Goal: Use online tool/utility: Utilize a website feature to perform a specific function

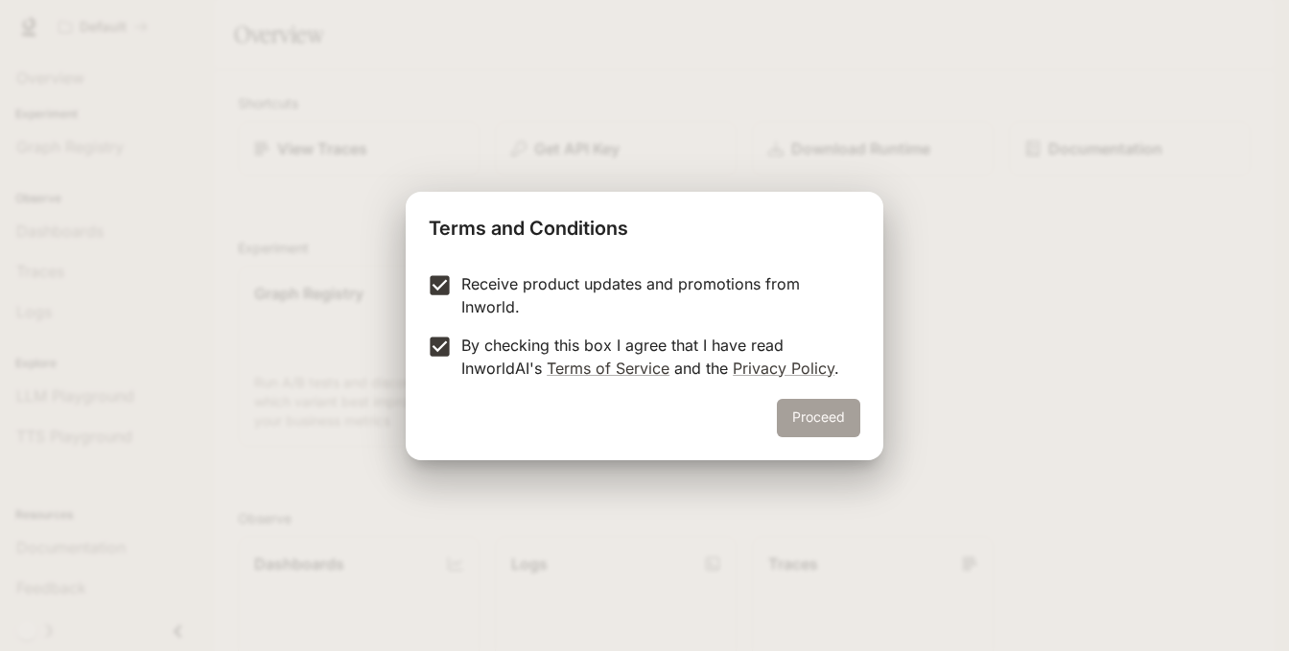
click at [795, 406] on button "Proceed" at bounding box center [818, 418] width 83 height 38
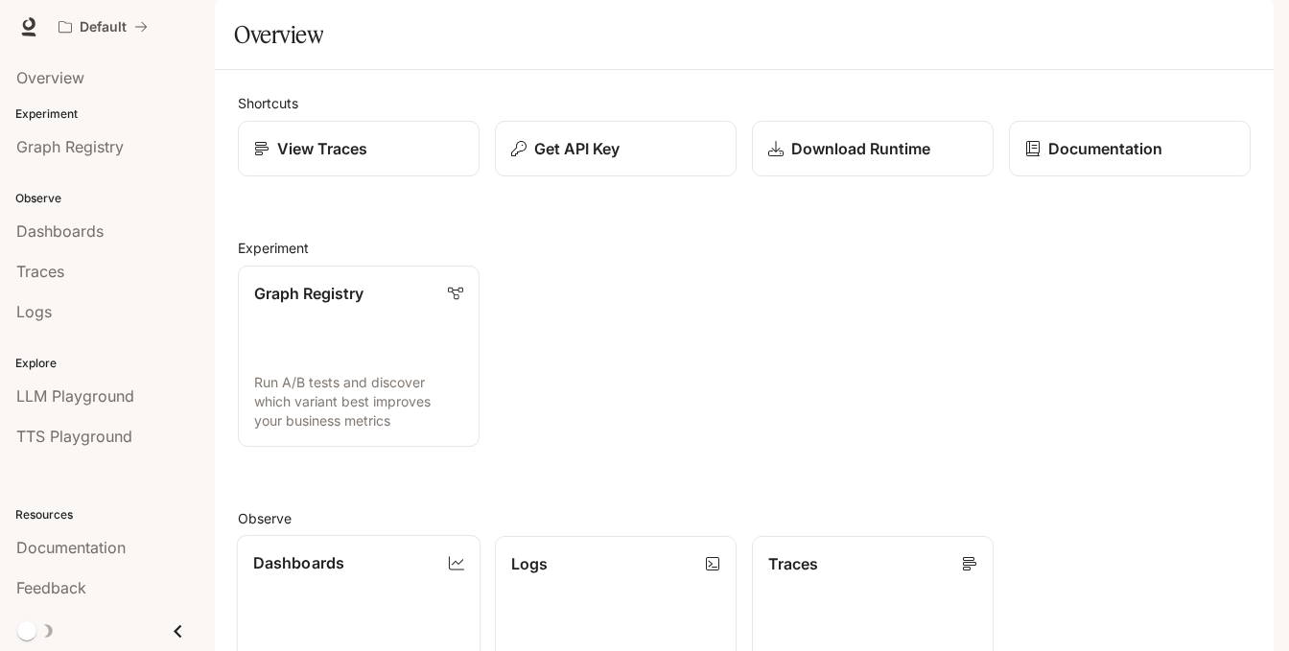
scroll to position [420, 0]
click at [142, 385] on div "LLM Playground" at bounding box center [107, 396] width 182 height 23
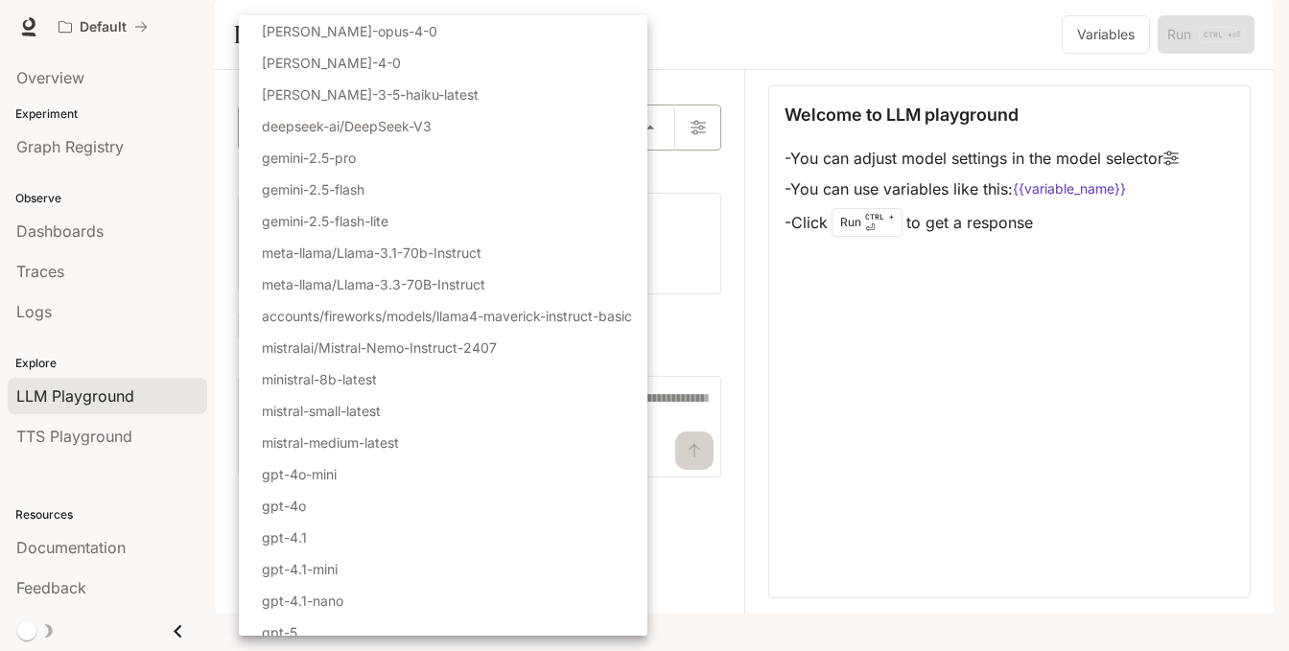
click at [330, 195] on body "Skip to main content Default Documentation Documentation Portal Overview Experi…" at bounding box center [644, 325] width 1289 height 651
click at [1005, 429] on div at bounding box center [644, 325] width 1289 height 651
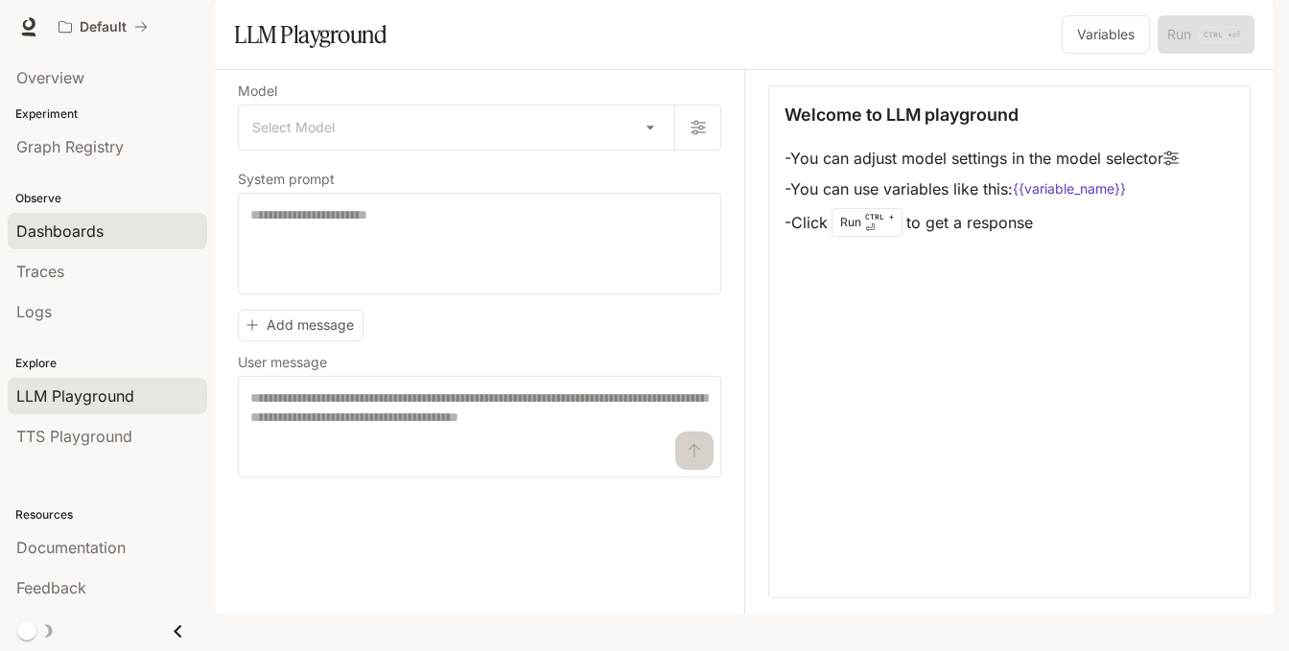
click at [37, 237] on span "Dashboards" at bounding box center [59, 231] width 87 height 23
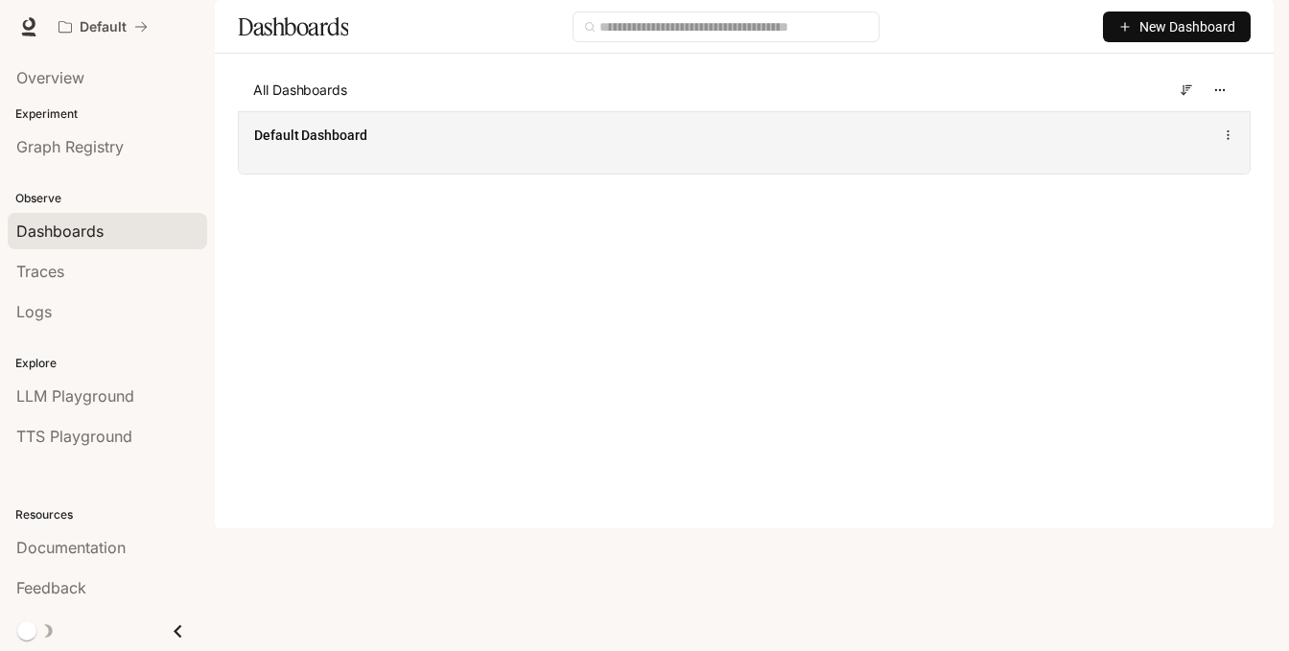
click at [394, 145] on div "Default Dashboard" at bounding box center [535, 135] width 562 height 19
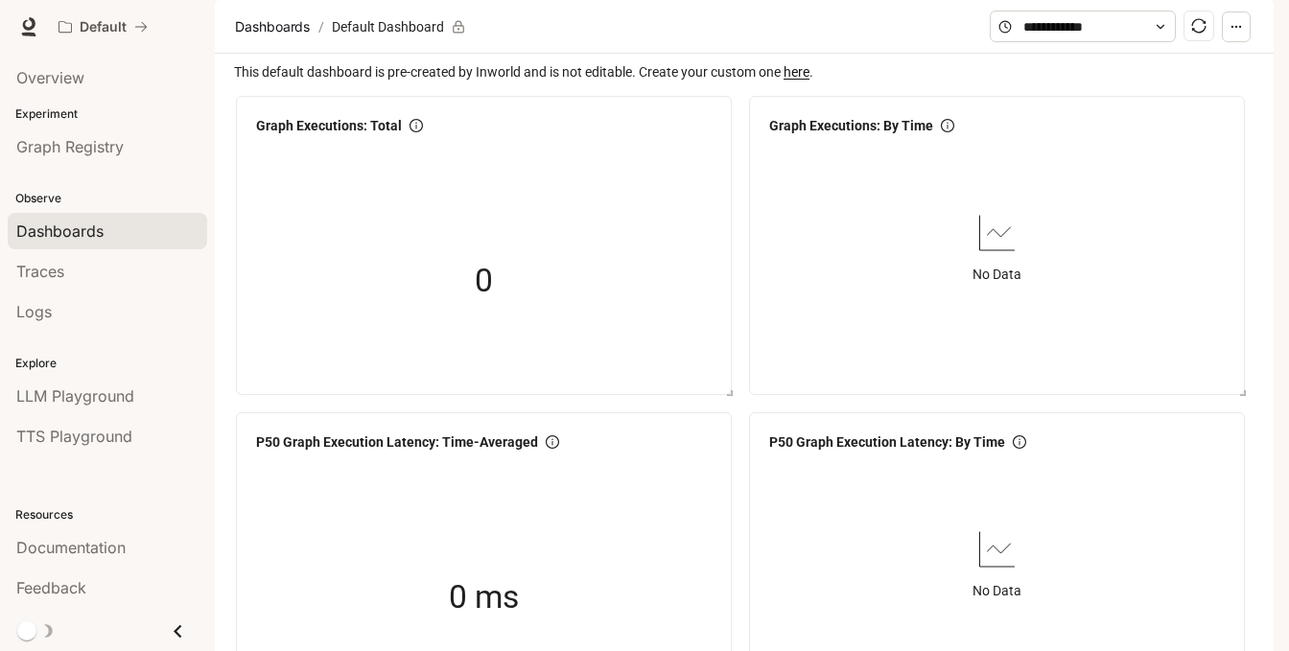
click at [1092, 42] on span at bounding box center [1083, 27] width 186 height 32
click at [78, 77] on span "Overview" at bounding box center [50, 77] width 68 height 23
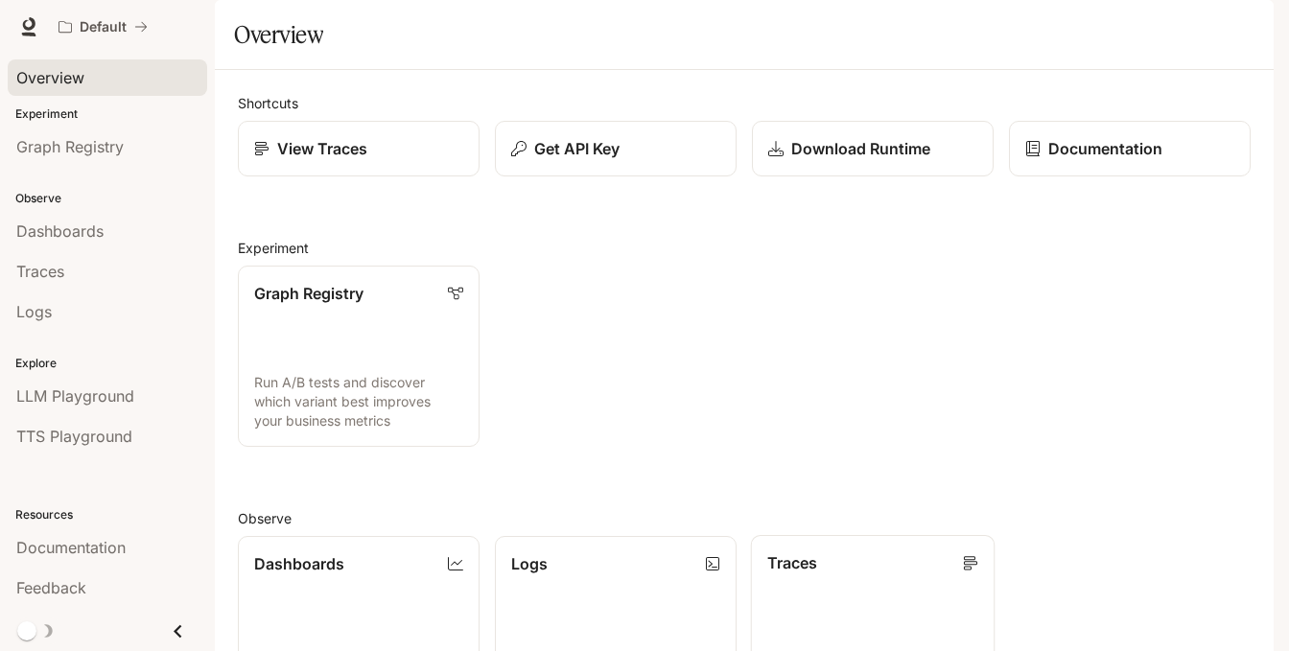
scroll to position [420, 0]
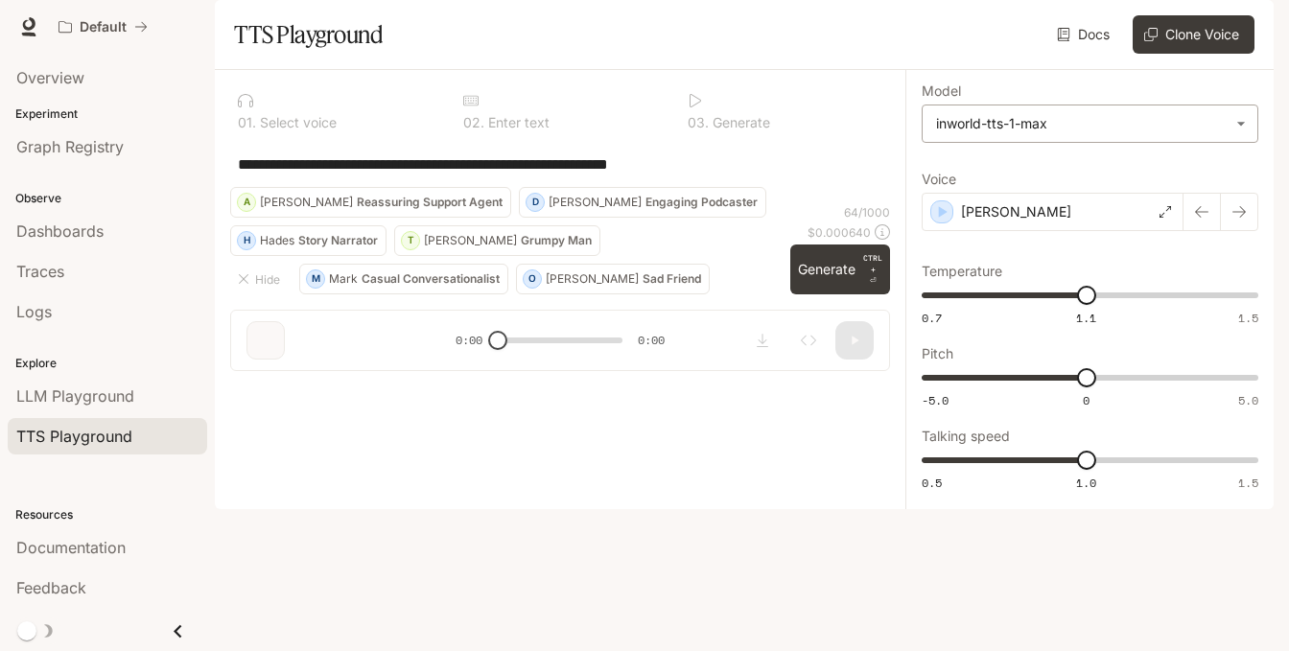
click at [1108, 168] on body "**********" at bounding box center [644, 325] width 1289 height 651
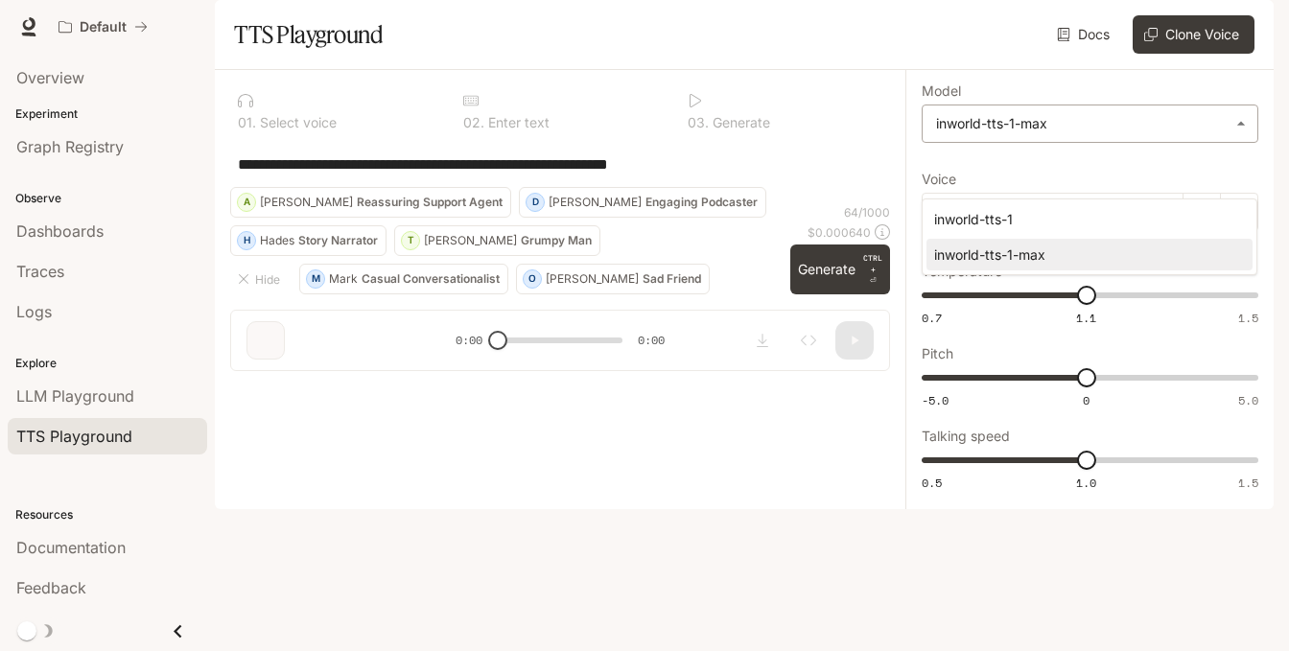
click at [1108, 168] on div at bounding box center [644, 325] width 1289 height 651
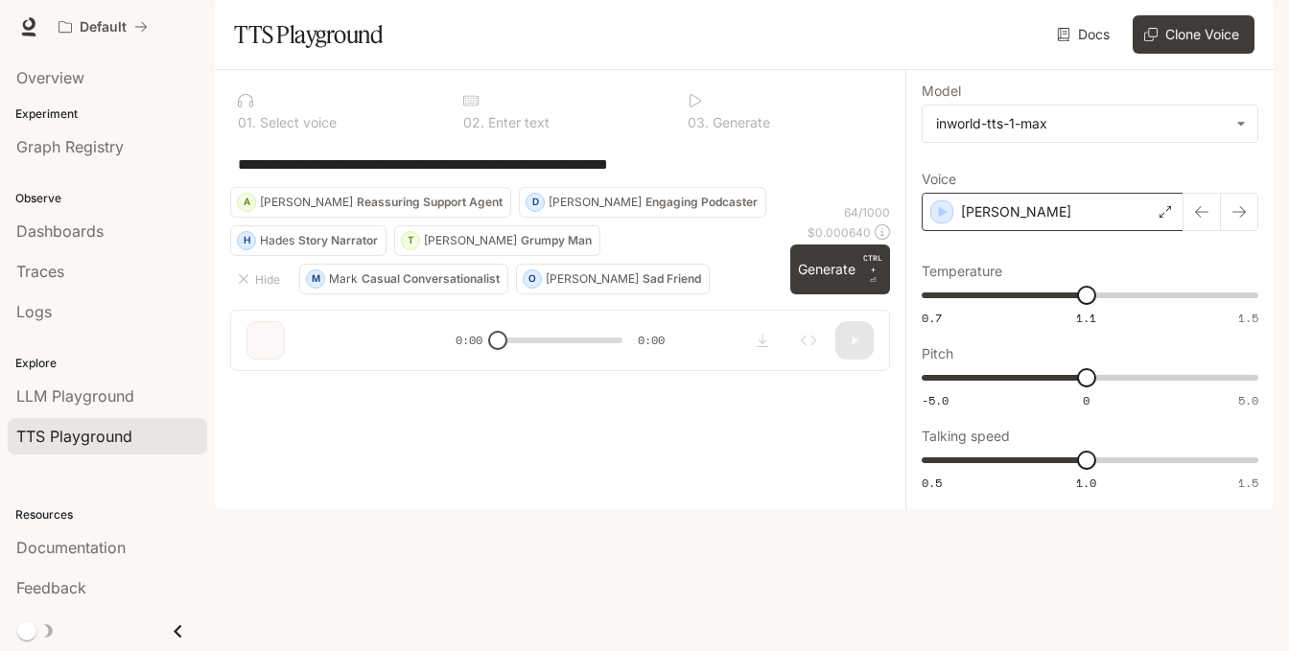
click at [1158, 231] on div "[PERSON_NAME]" at bounding box center [1053, 212] width 262 height 38
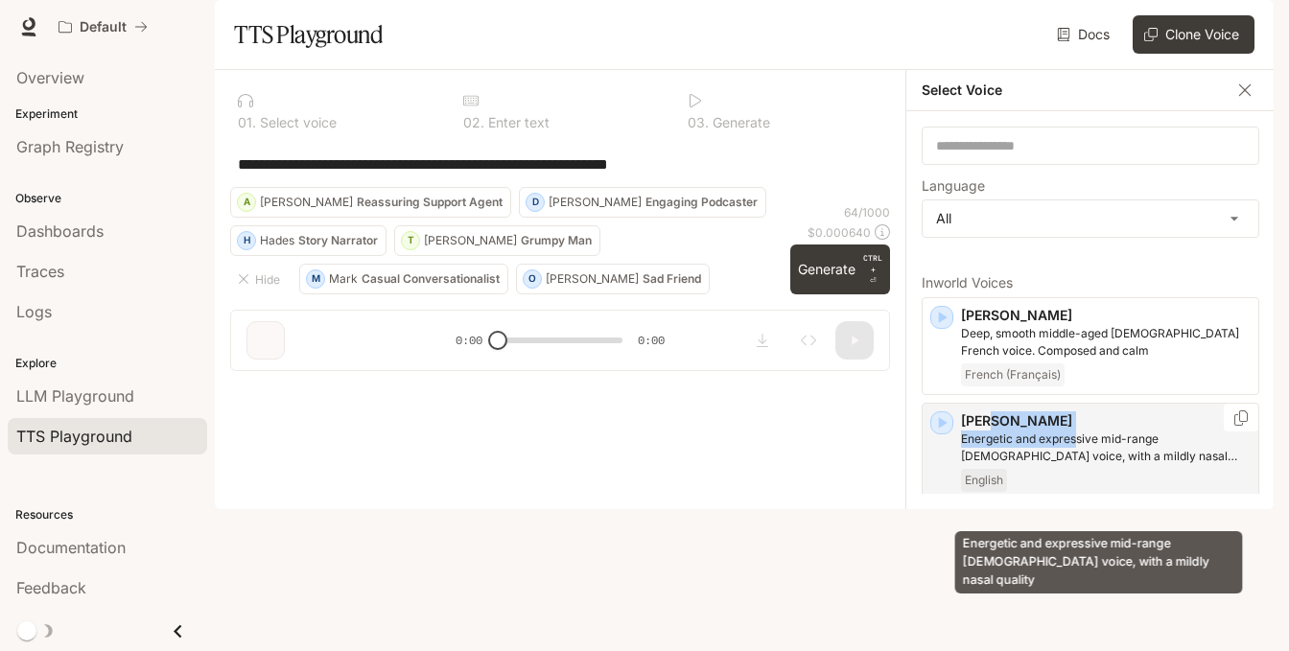
click at [1075, 483] on div "[PERSON_NAME] and expressive mid-range [DEMOGRAPHIC_DATA] voice, with a mildly …" at bounding box center [1106, 452] width 290 height 81
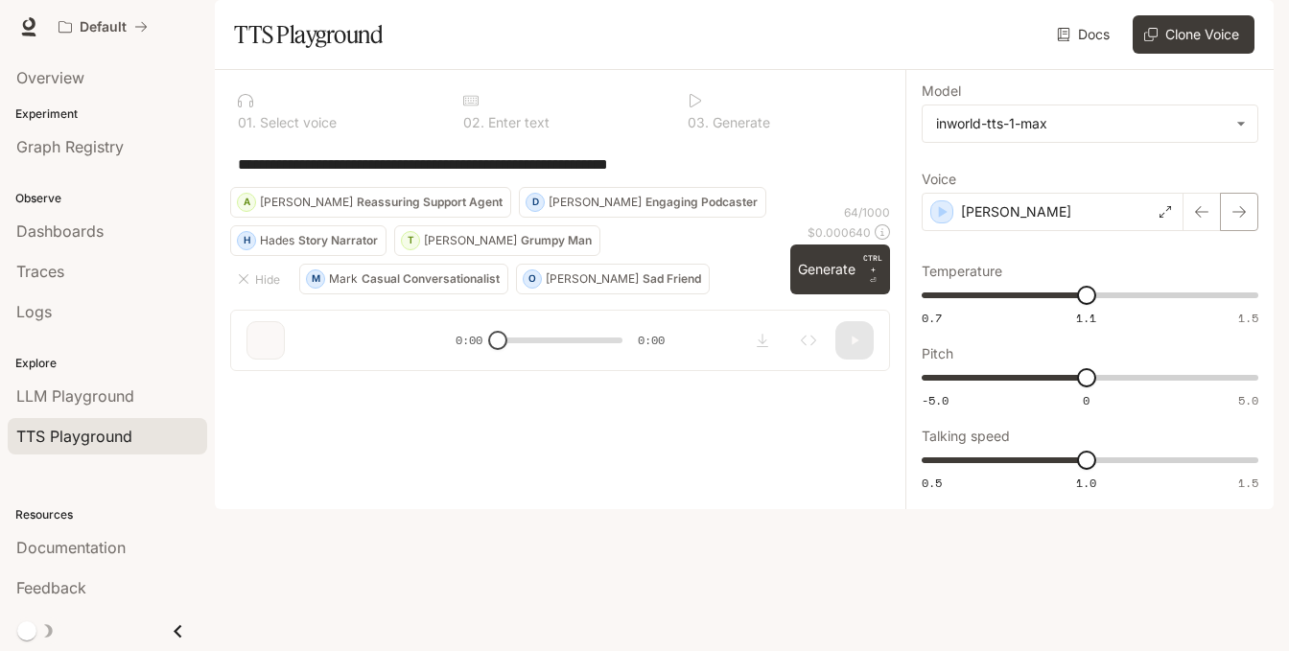
click at [1245, 231] on button "button" at bounding box center [1239, 212] width 38 height 38
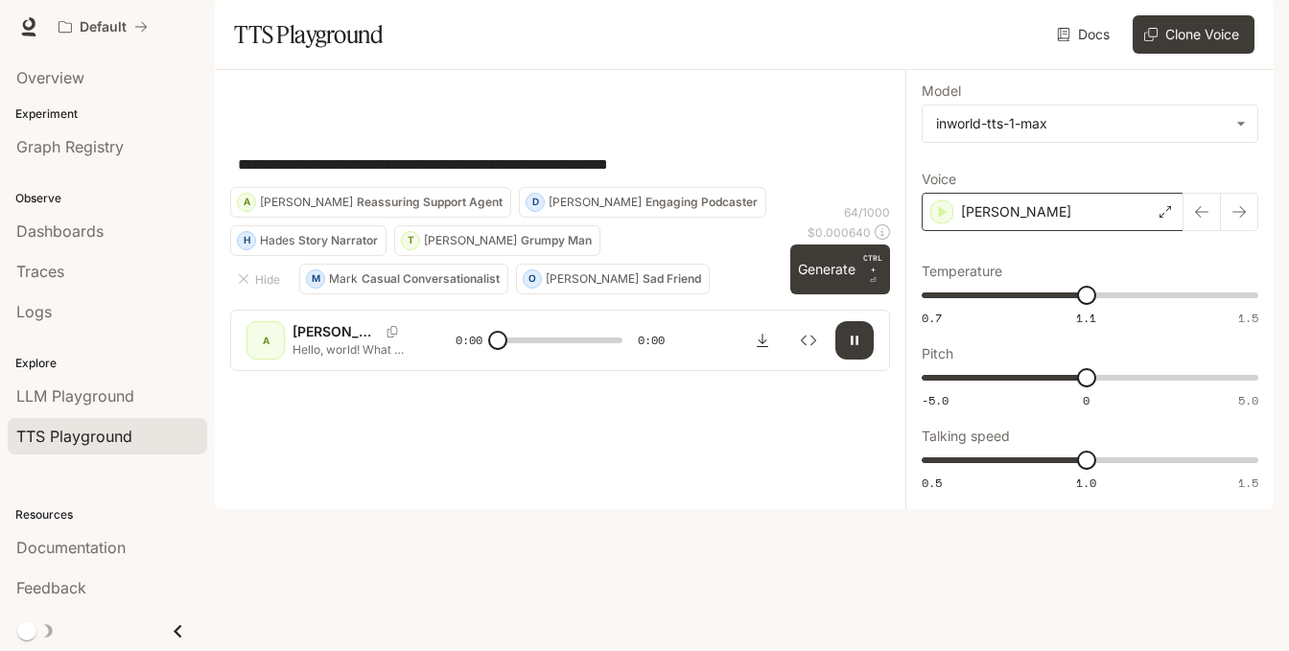
click at [1114, 231] on div "[PERSON_NAME]" at bounding box center [1053, 212] width 262 height 38
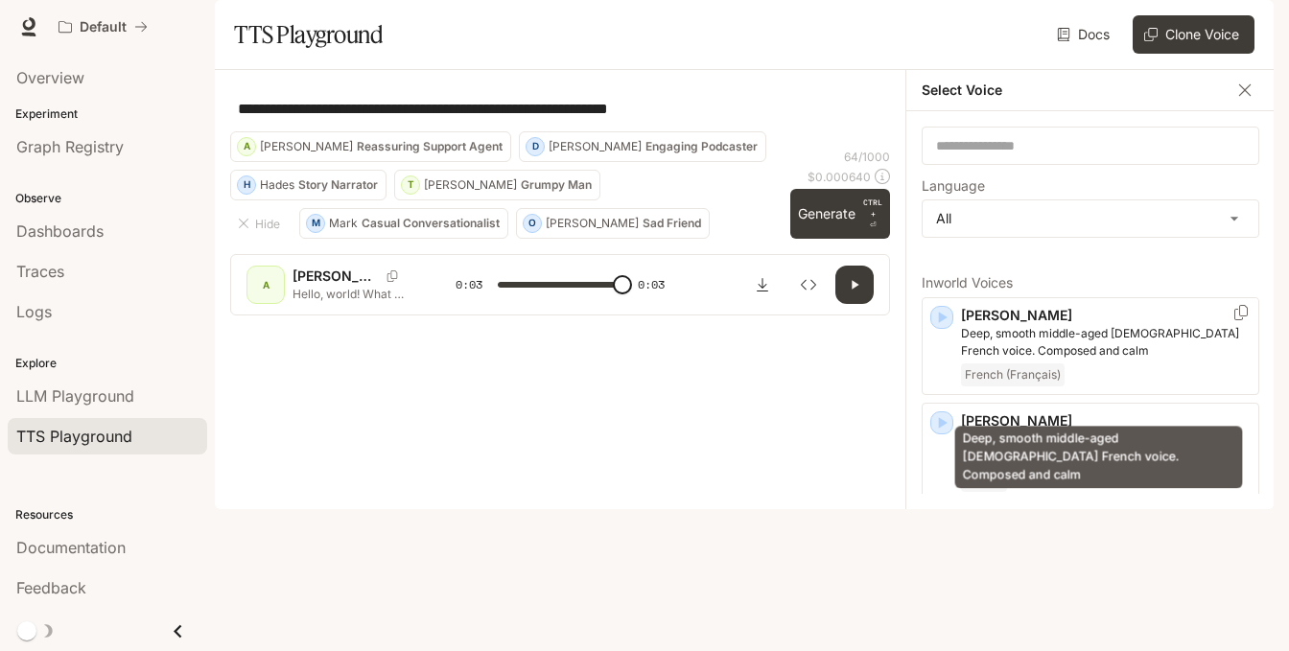
type input "*"
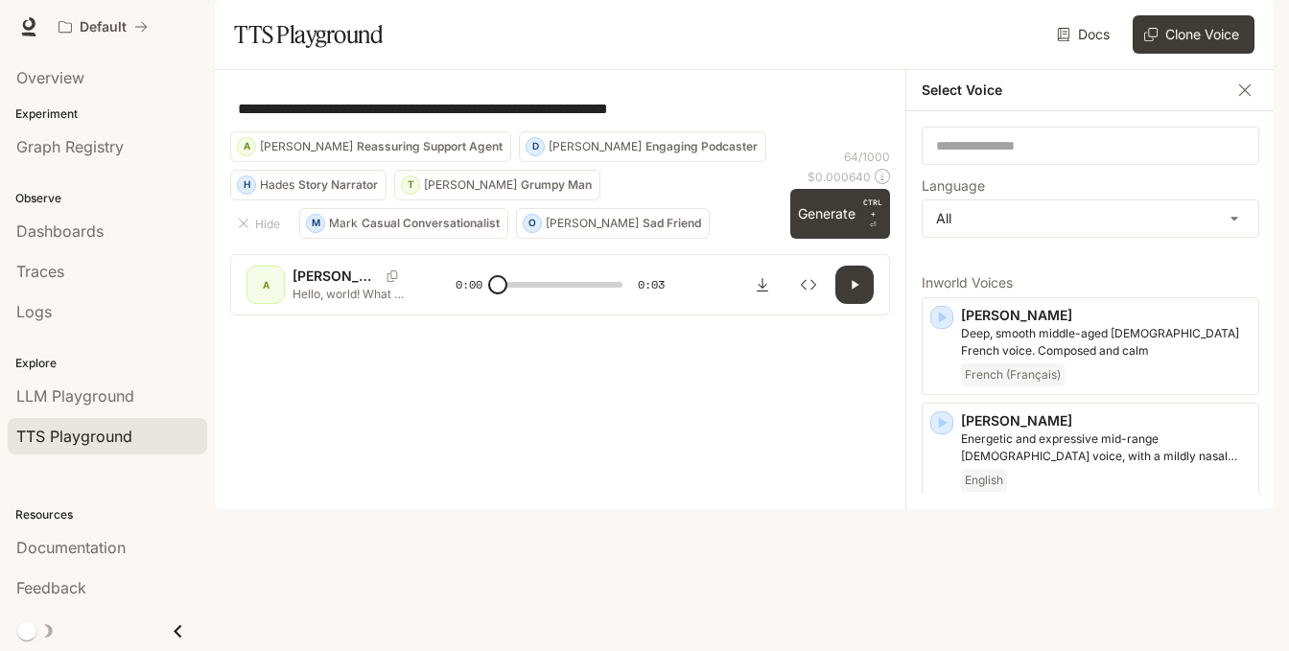
click at [603, 131] on div "**********" at bounding box center [560, 108] width 660 height 46
click at [51, 392] on span "LLM Playground" at bounding box center [75, 396] width 118 height 23
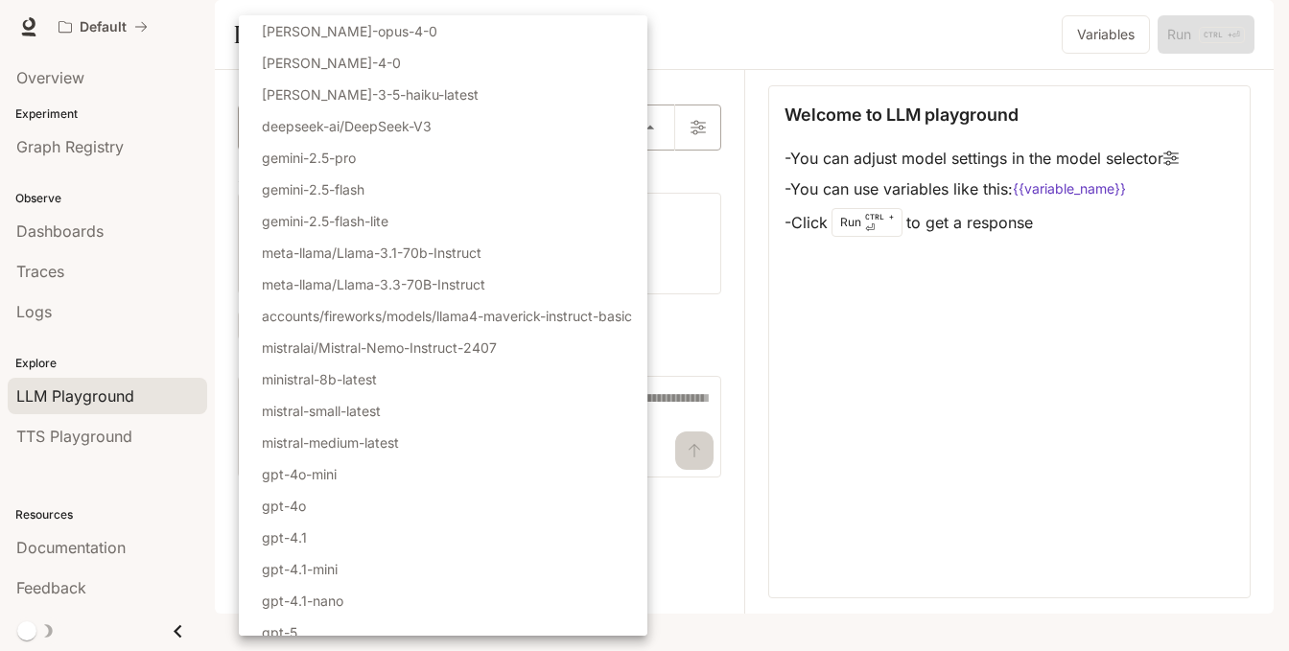
click at [272, 177] on body "Skip to main content Default Documentation Documentation Portal Overview Experi…" at bounding box center [644, 325] width 1289 height 651
click at [1005, 372] on div at bounding box center [644, 325] width 1289 height 651
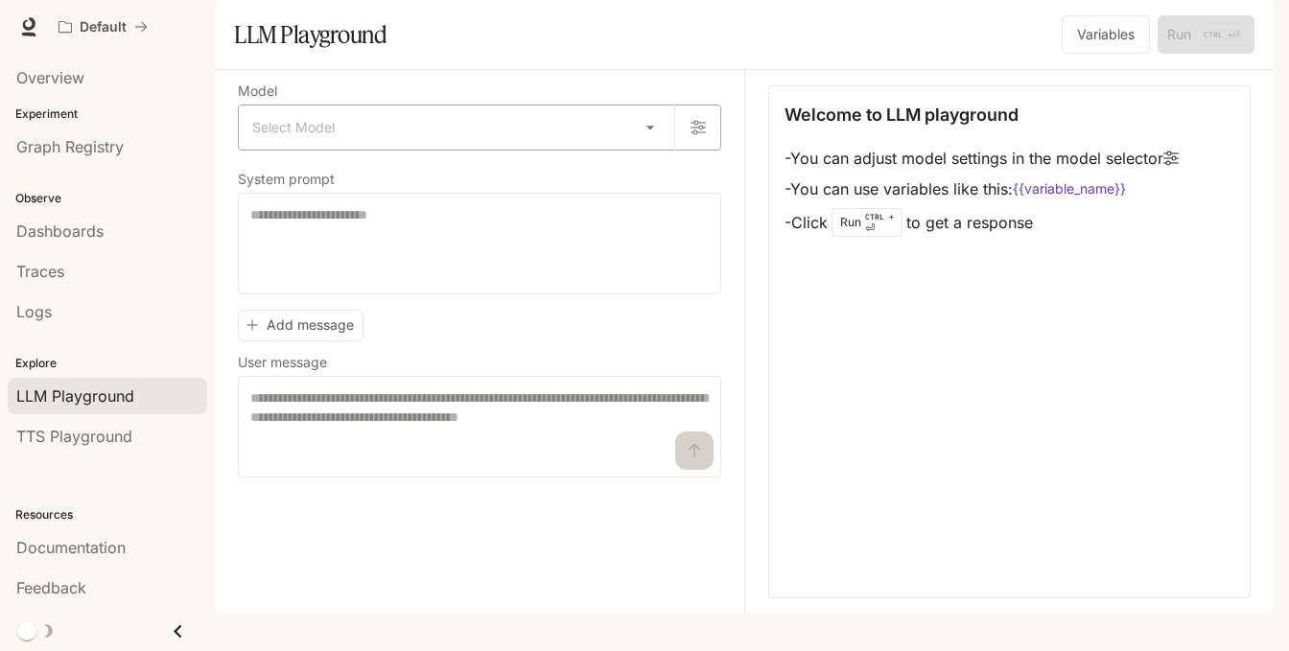
click at [414, 187] on body "Skip to main content Default Documentation Documentation Portal Overview Experi…" at bounding box center [644, 325] width 1289 height 651
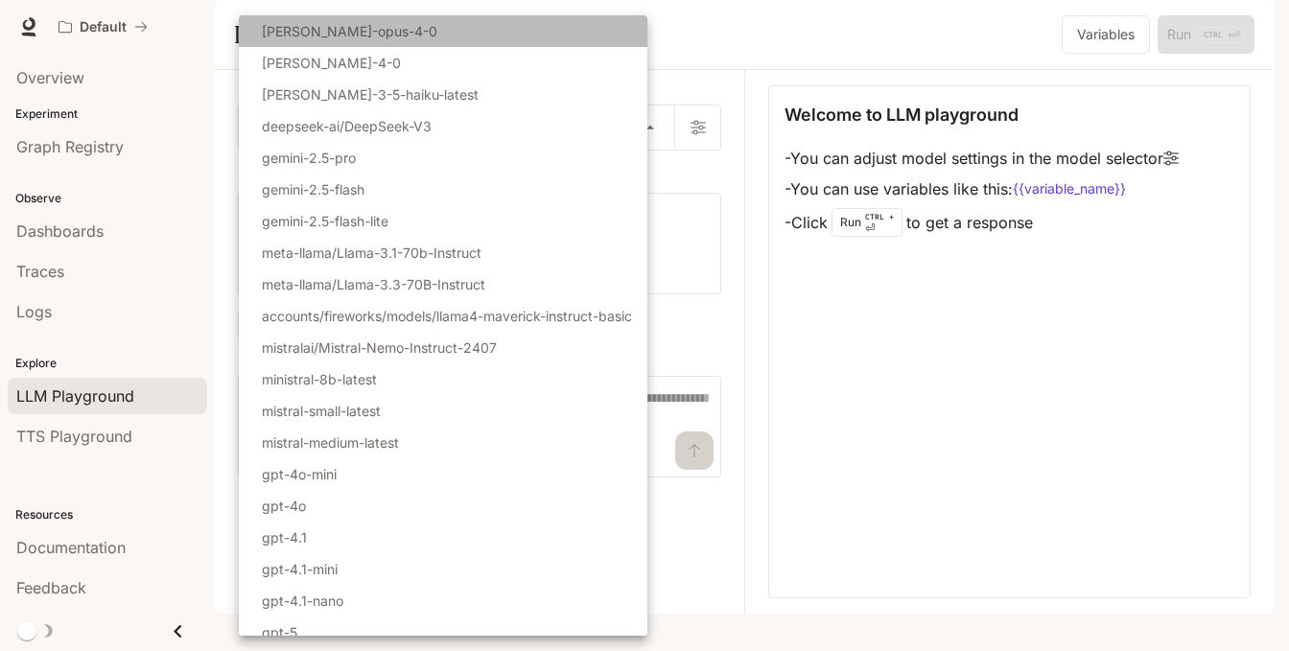
click at [362, 34] on p "[PERSON_NAME]-opus-4-0" at bounding box center [350, 31] width 176 height 20
type input "**********"
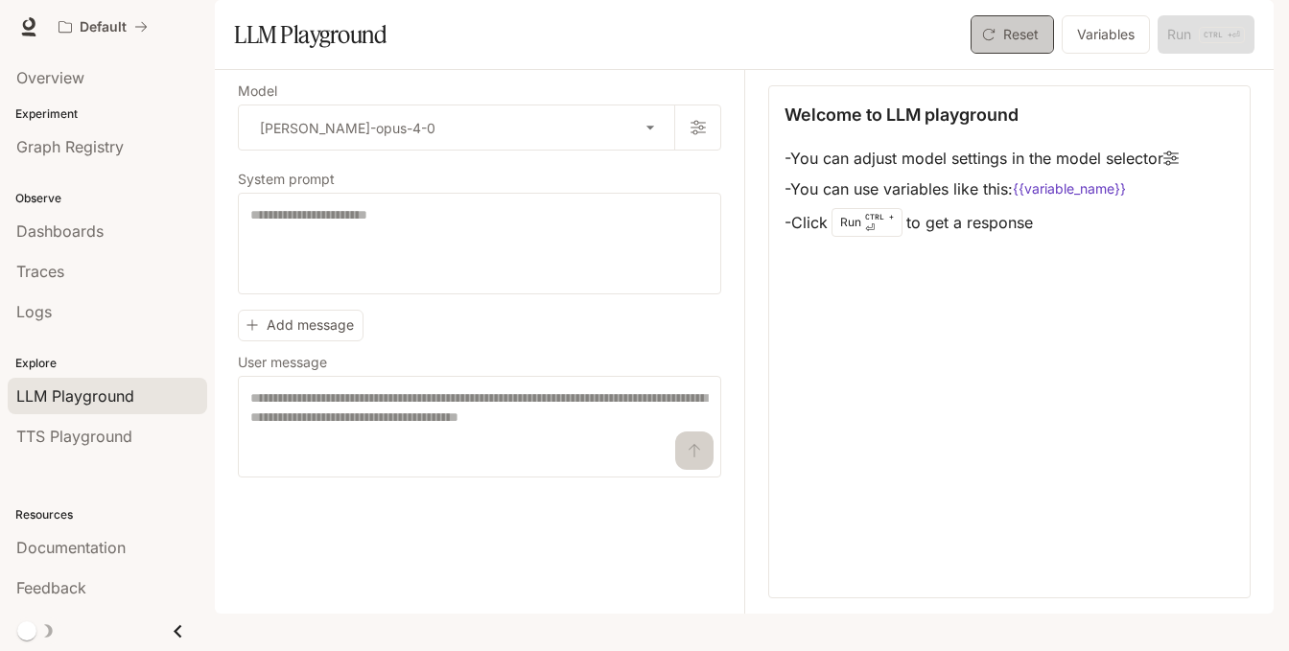
click at [1040, 54] on button "Reset" at bounding box center [1012, 34] width 83 height 38
click at [1112, 54] on button "Variables" at bounding box center [1106, 34] width 88 height 38
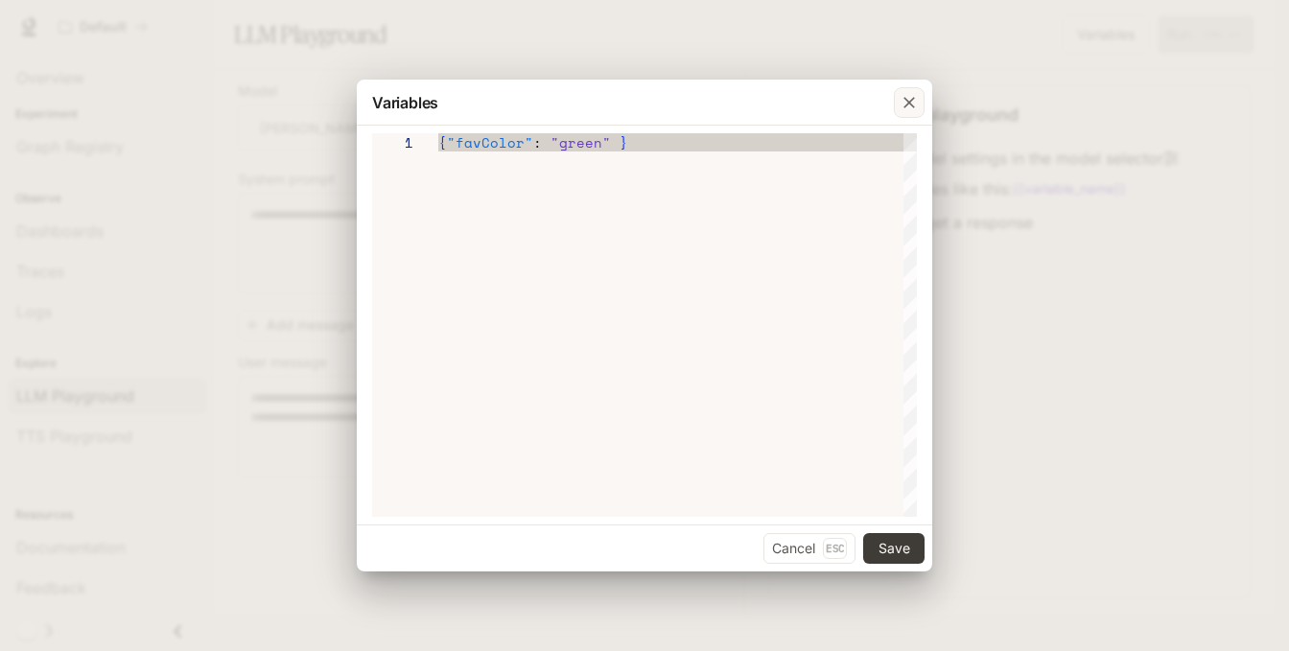
click at [909, 95] on icon "button" at bounding box center [909, 102] width 19 height 19
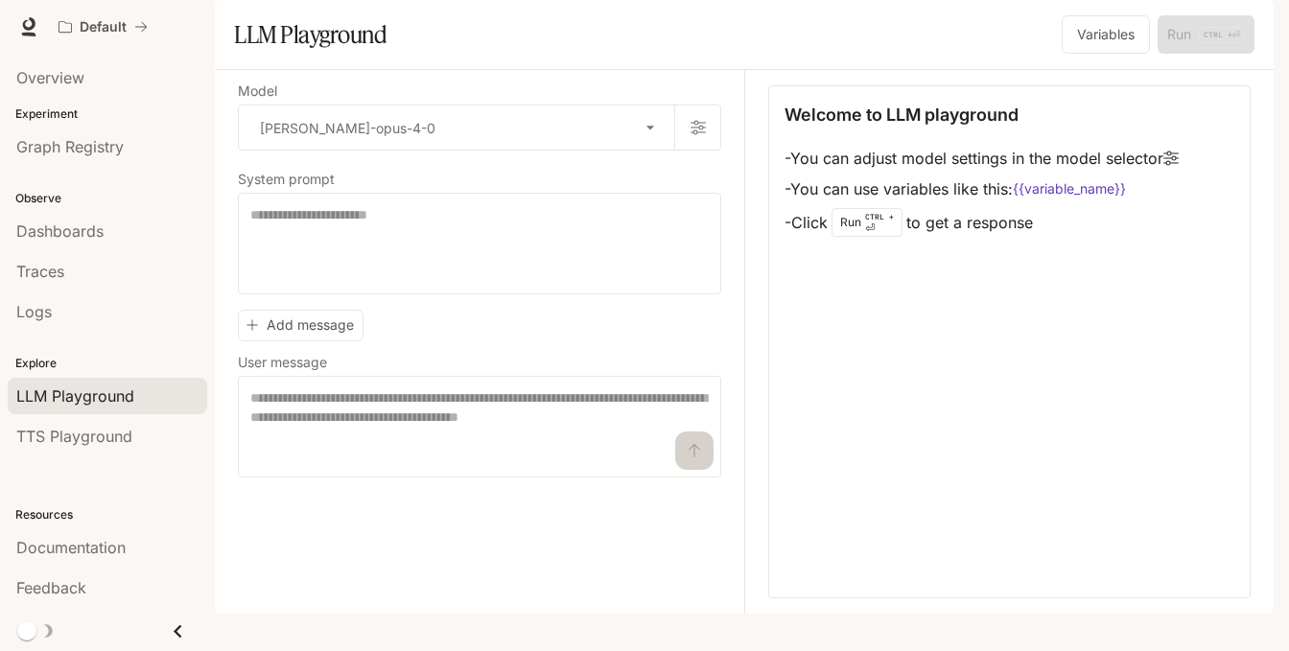
click at [69, 56] on div "Overview" at bounding box center [107, 78] width 215 height 48
click at [23, 67] on span "Overview" at bounding box center [50, 77] width 68 height 23
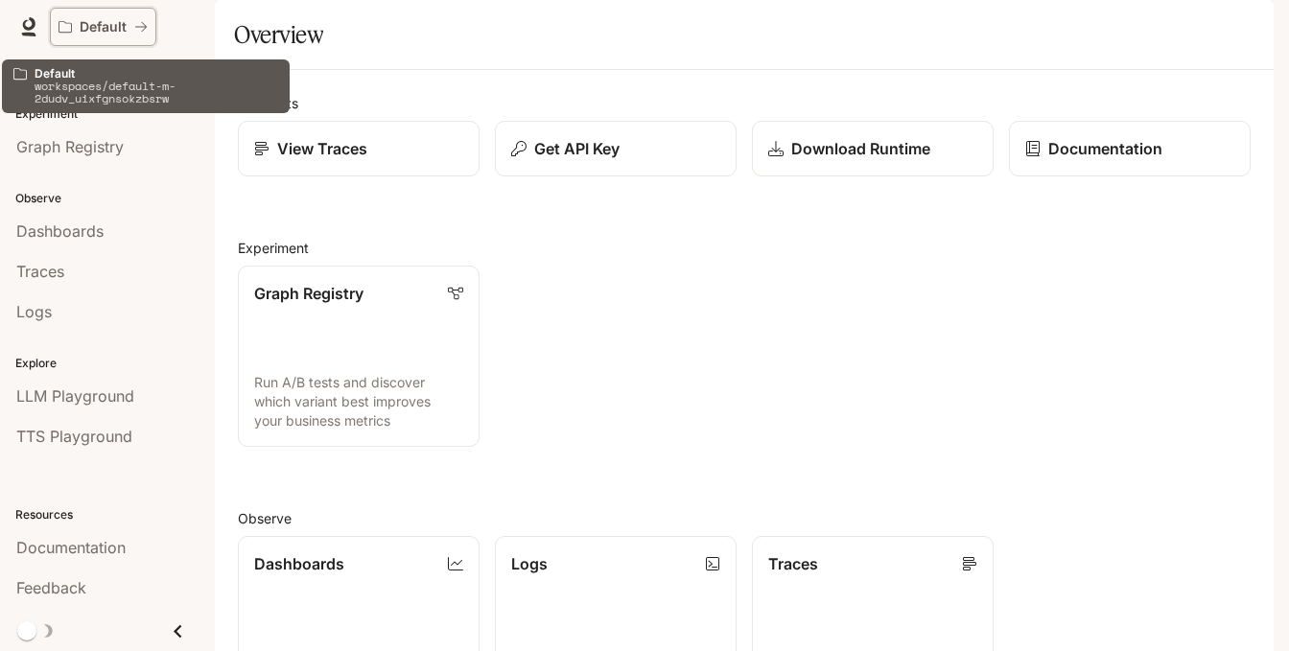
click at [100, 14] on button "Default" at bounding box center [103, 27] width 106 height 38
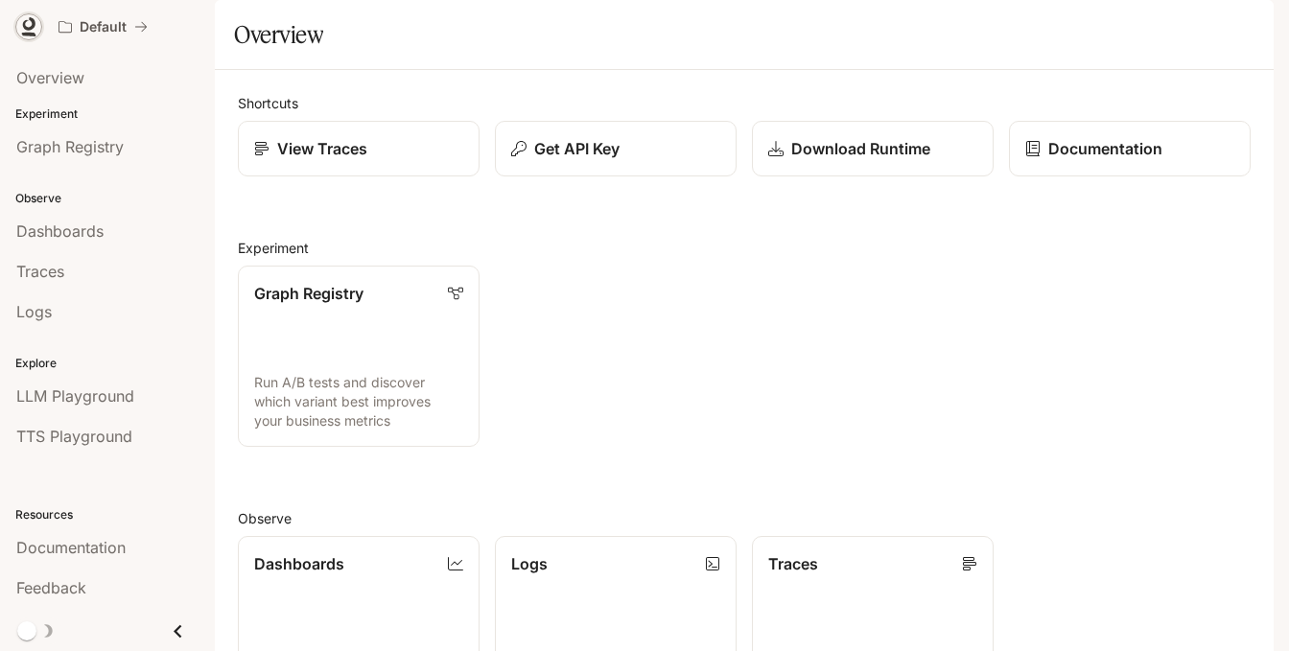
click at [18, 18] on link at bounding box center [28, 26] width 27 height 27
